Goal: Find specific page/section: Find specific page/section

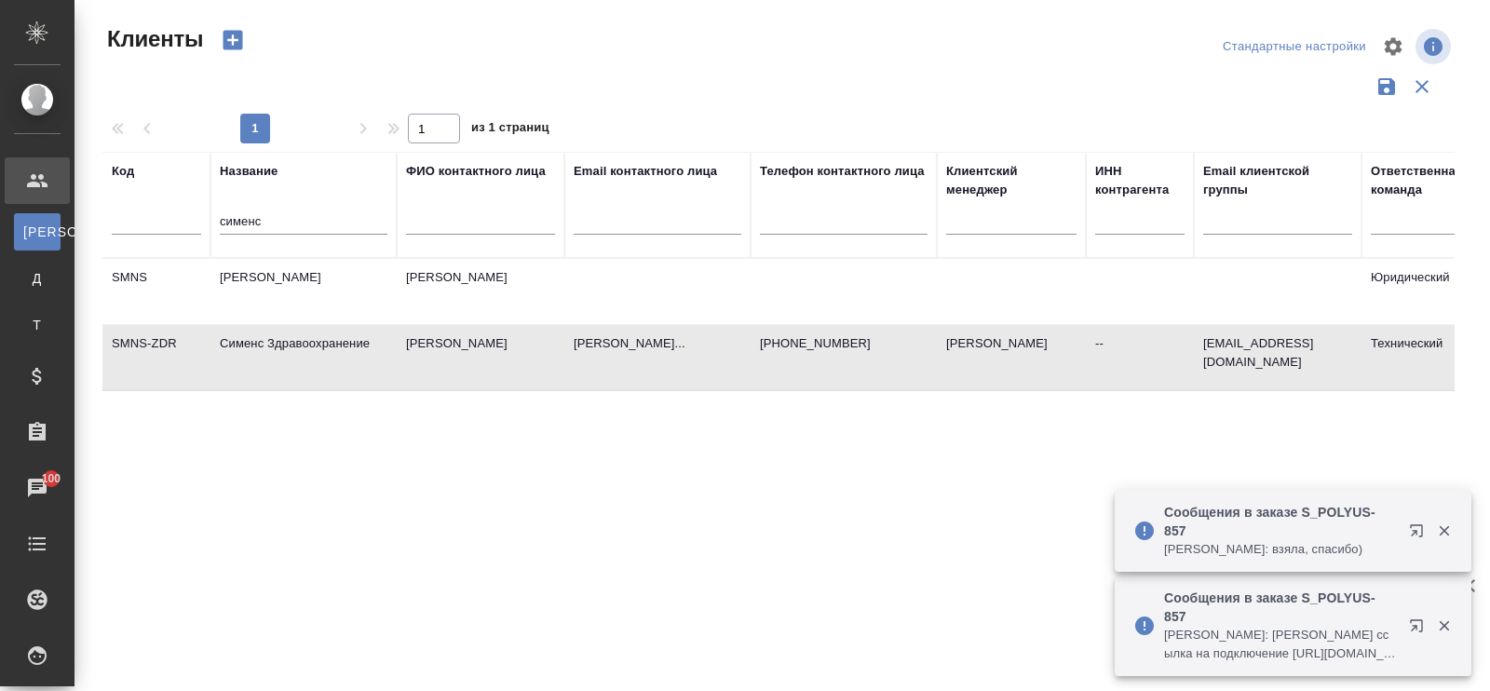
select select "RU"
drag, startPoint x: 267, startPoint y: 219, endPoint x: 214, endPoint y: 231, distance: 54.5
click at [214, 231] on th "Название сименс" at bounding box center [303, 205] width 186 height 106
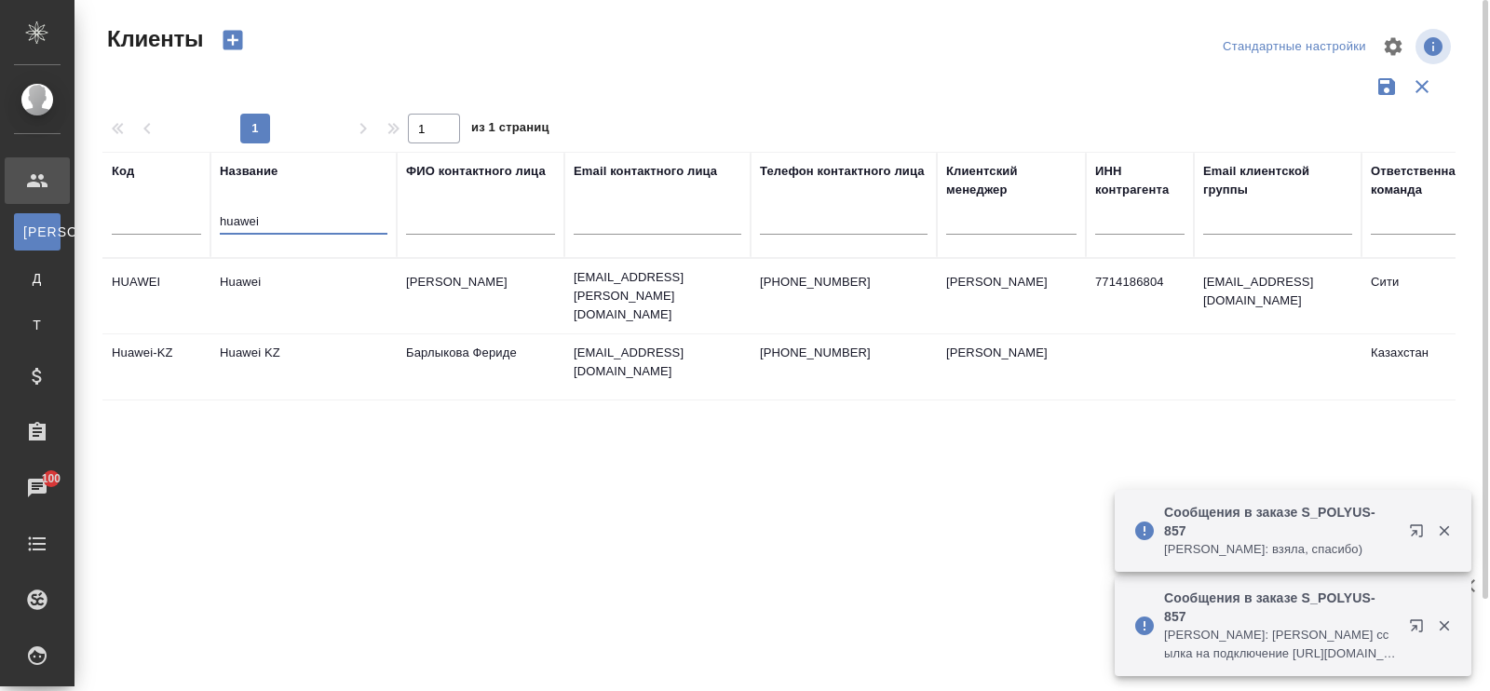
type input "huawei"
click at [253, 281] on td "Huawei" at bounding box center [303, 296] width 186 height 65
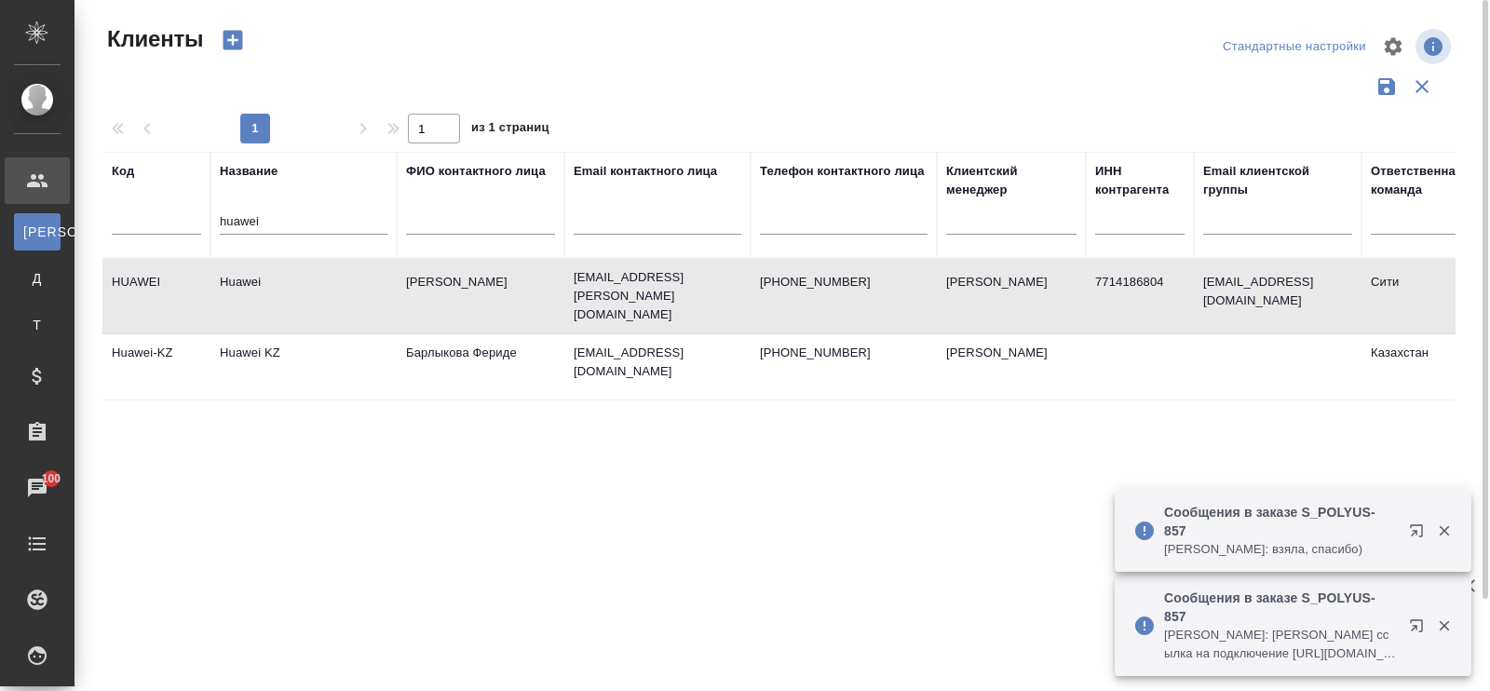
click at [253, 281] on td "Huawei" at bounding box center [303, 296] width 186 height 65
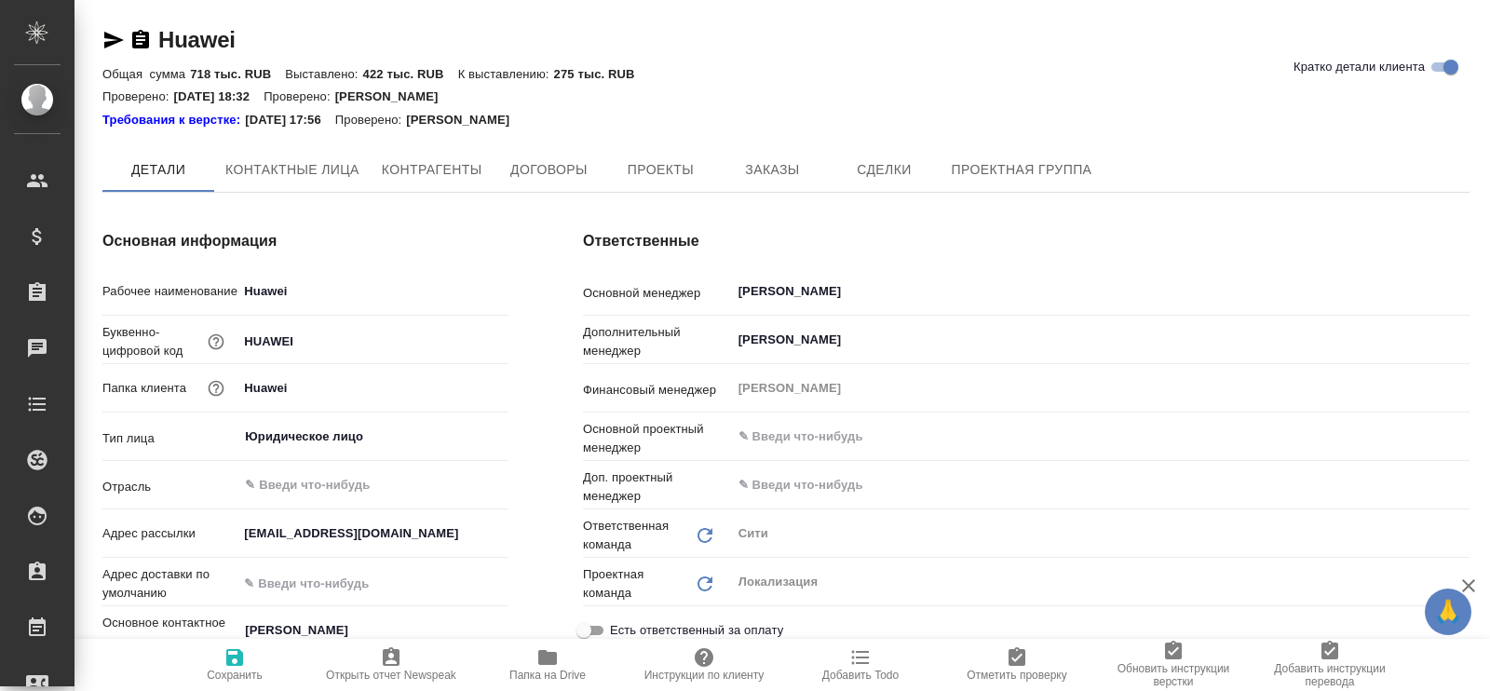
type textarea "x"
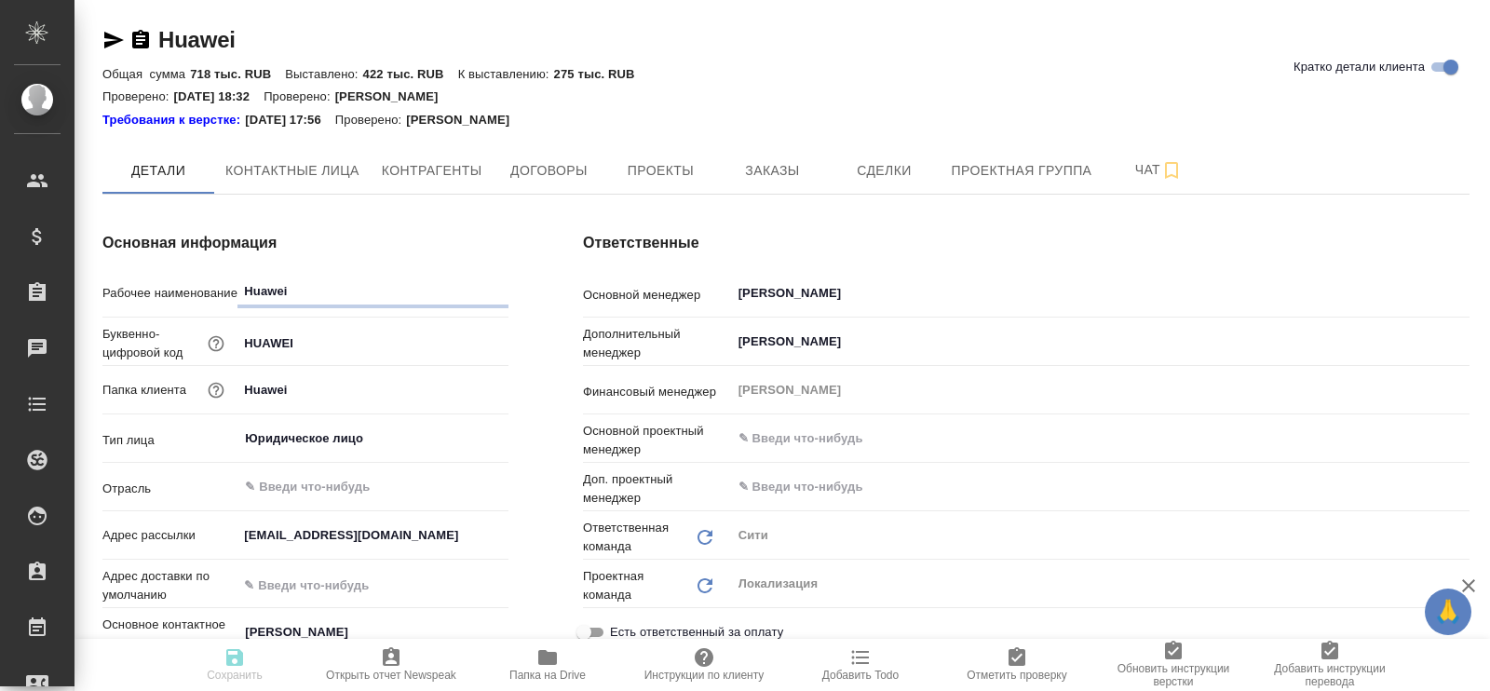
type textarea "x"
